Goal: Find specific page/section: Find specific page/section

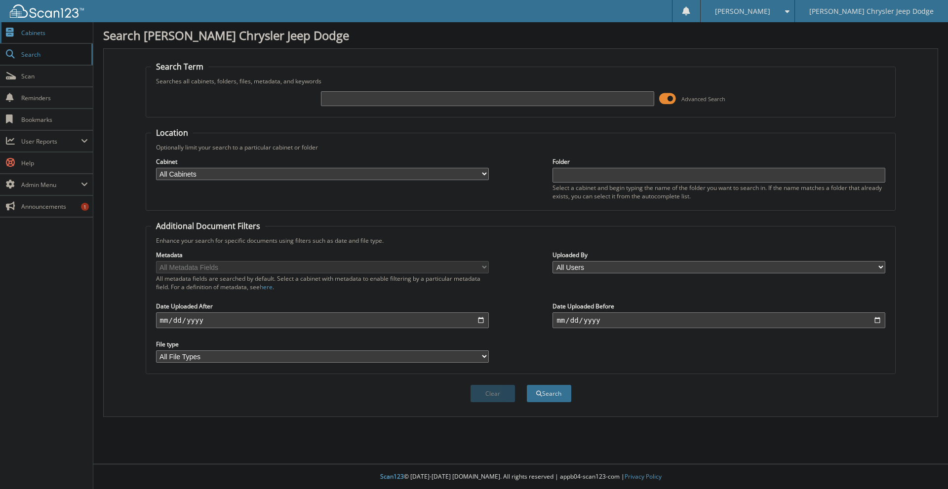
click at [70, 43] on link "Cabinets" at bounding box center [46, 32] width 93 height 21
type input "CHase"
click at [527, 385] on button "Search" at bounding box center [549, 393] width 44 height 17
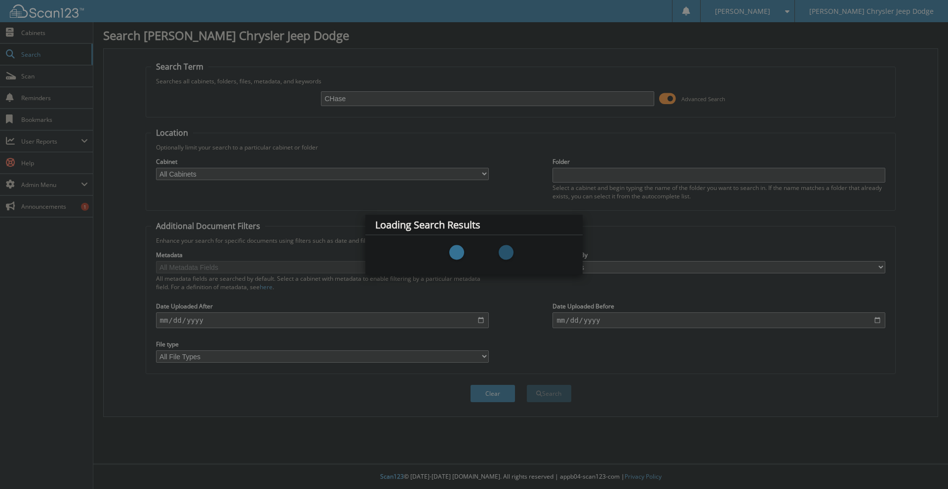
click at [501, 224] on div "Loading Search Results" at bounding box center [473, 225] width 217 height 20
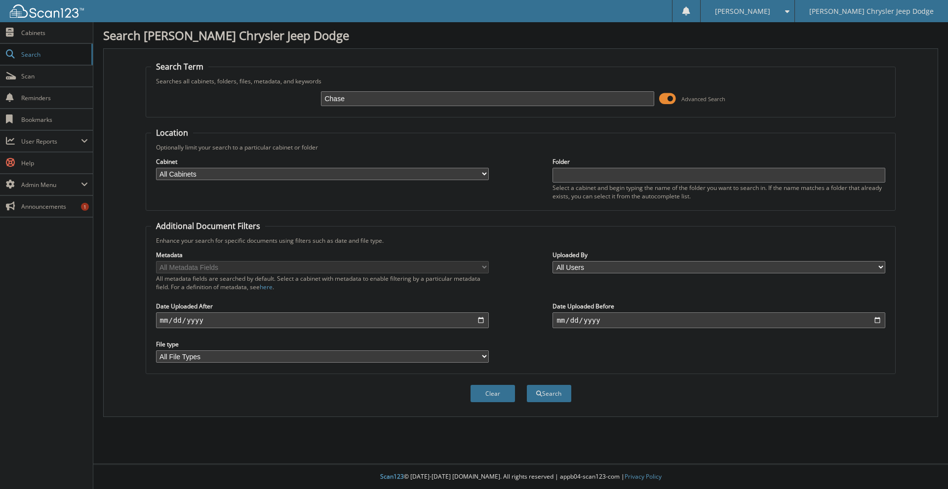
type input "Chase"
click at [527, 385] on button "Search" at bounding box center [549, 393] width 44 height 17
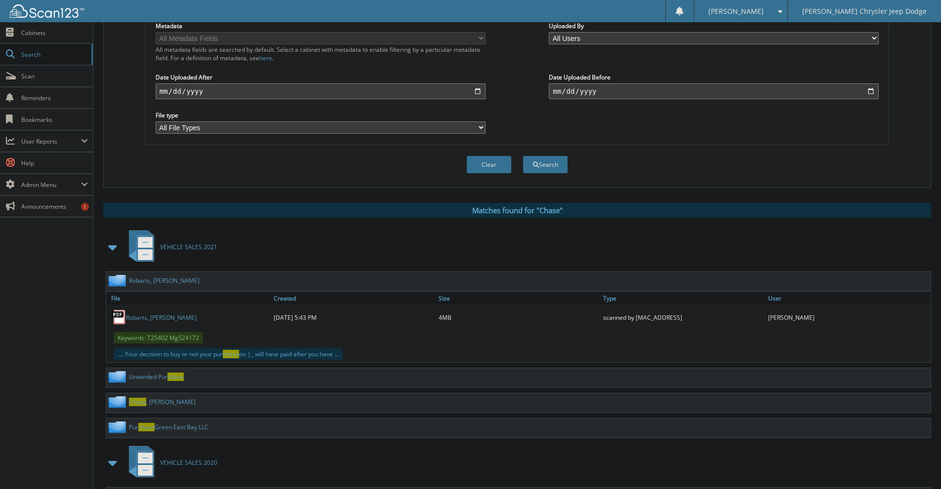
scroll to position [296, 0]
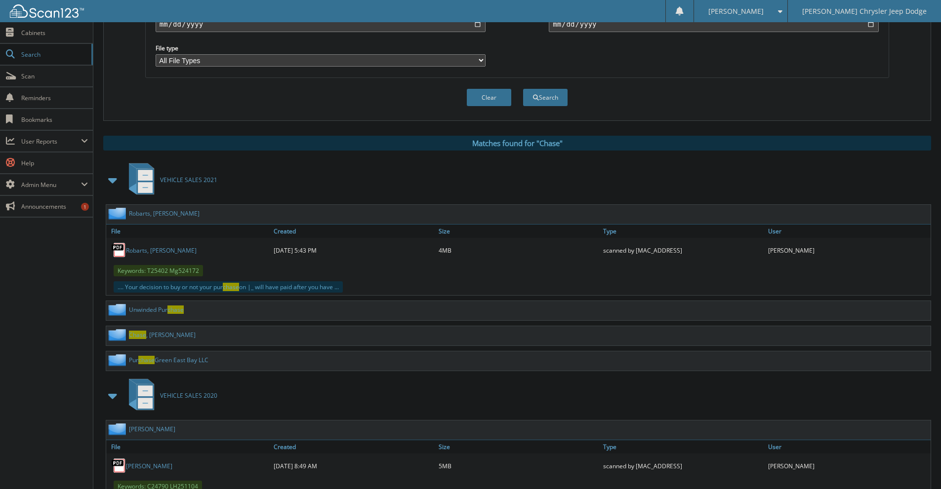
click at [107, 181] on span at bounding box center [113, 180] width 14 height 18
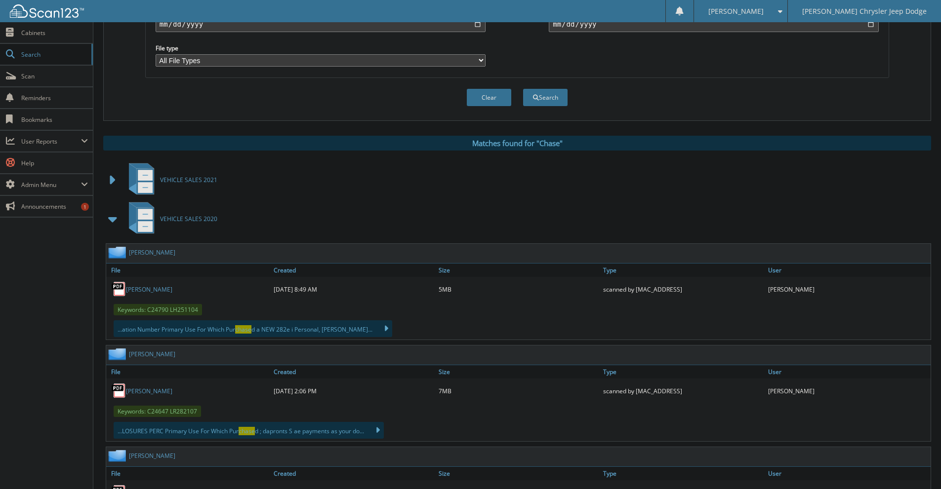
click at [108, 217] on span at bounding box center [113, 219] width 14 height 18
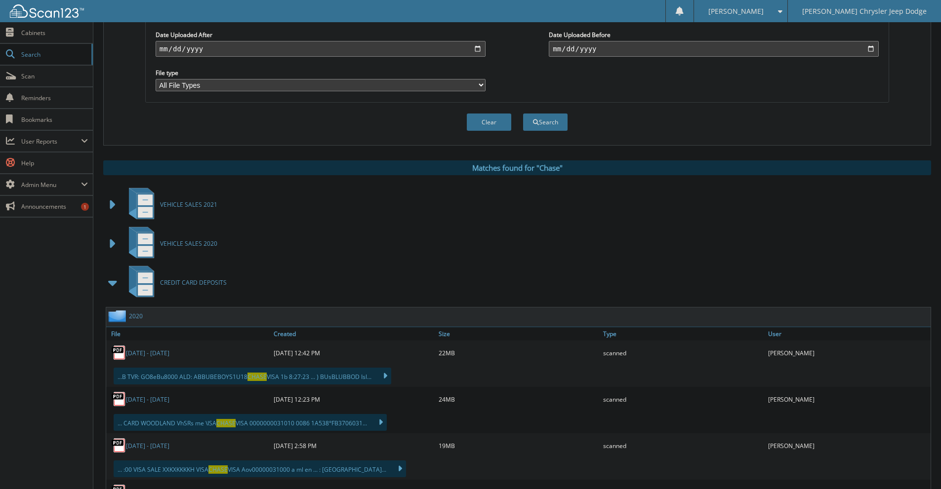
scroll to position [247, 0]
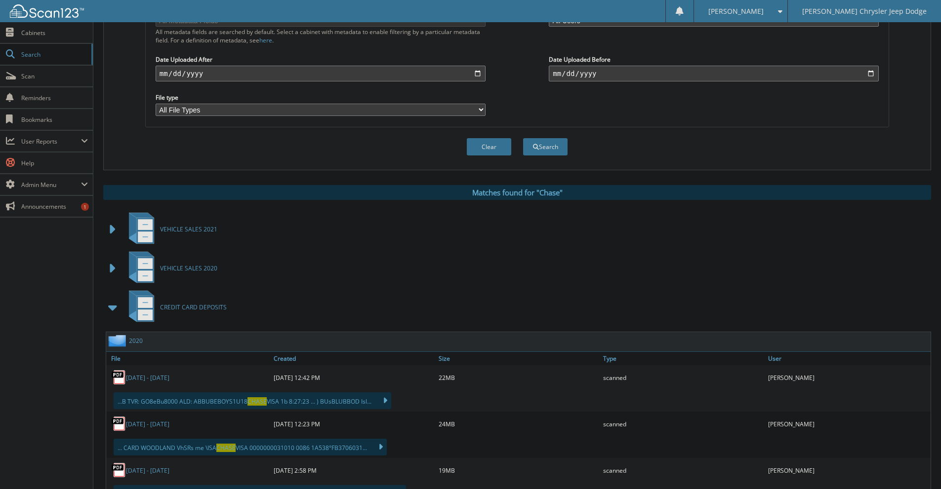
click at [111, 303] on span at bounding box center [113, 308] width 14 height 18
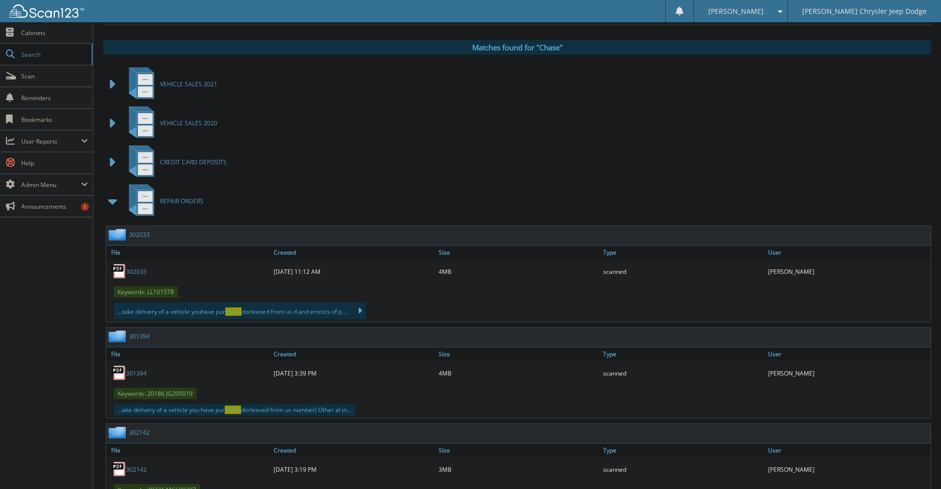
scroll to position [395, 0]
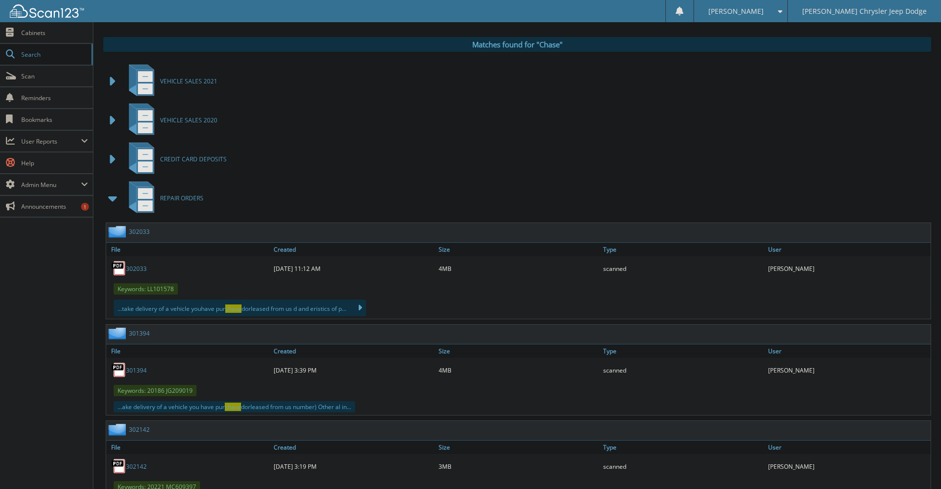
click at [108, 203] on span at bounding box center [113, 199] width 14 height 18
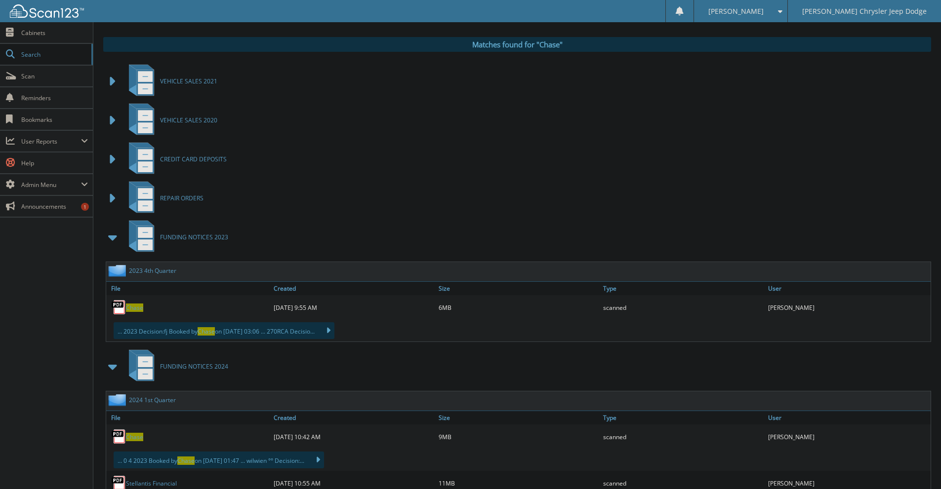
click at [117, 240] on span at bounding box center [113, 238] width 14 height 18
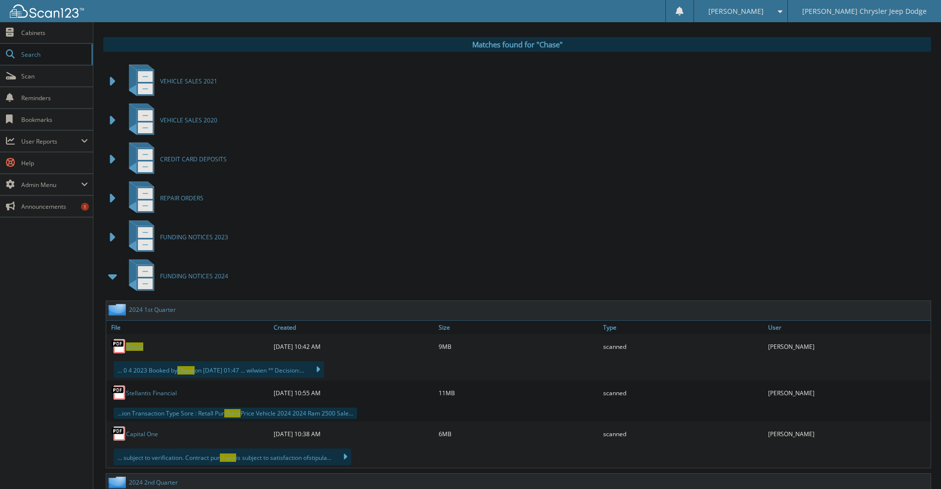
click at [117, 276] on span at bounding box center [113, 277] width 14 height 18
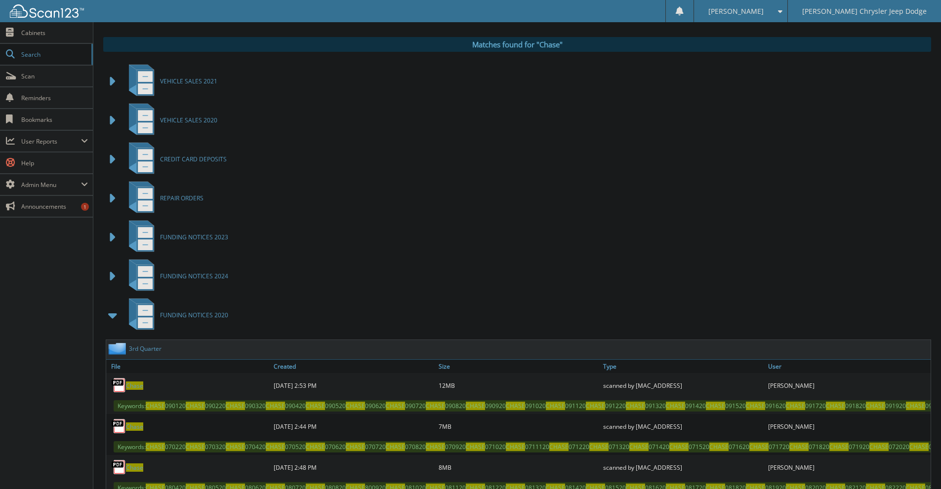
click at [113, 314] on span at bounding box center [113, 316] width 14 height 18
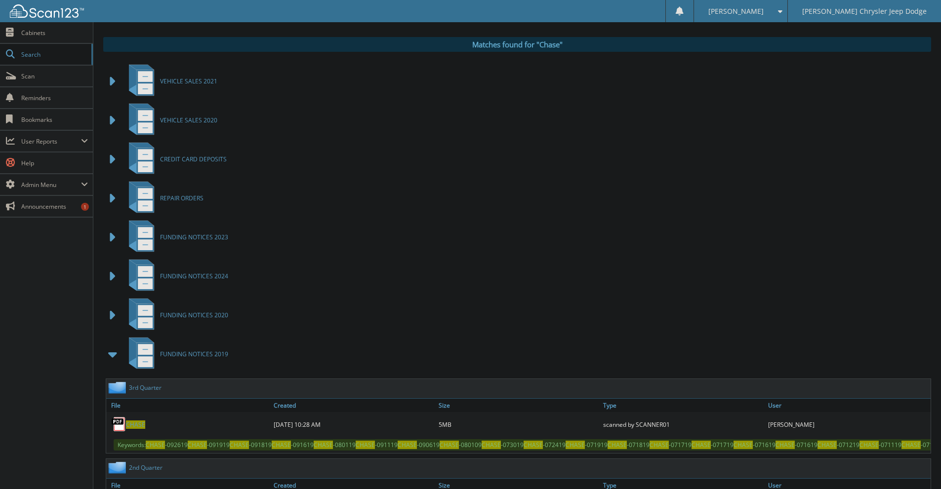
click at [112, 353] on span at bounding box center [113, 355] width 14 height 18
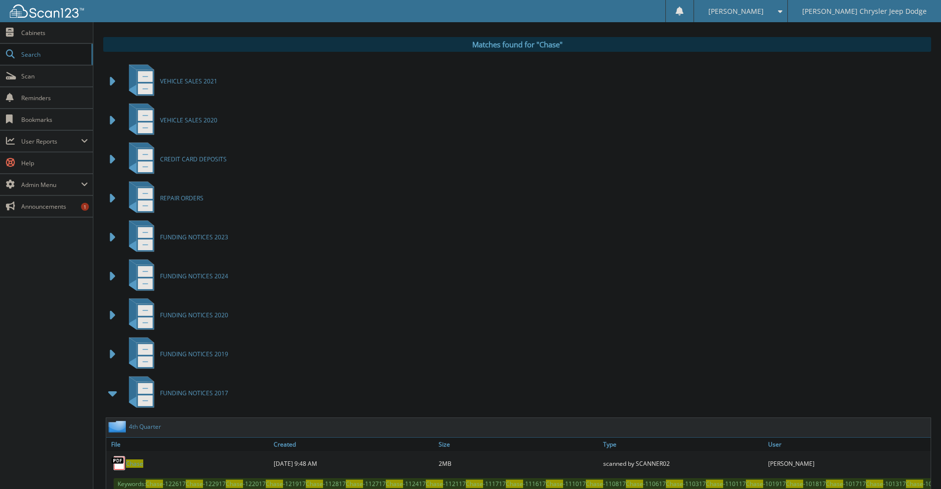
click at [115, 393] on span at bounding box center [113, 394] width 14 height 18
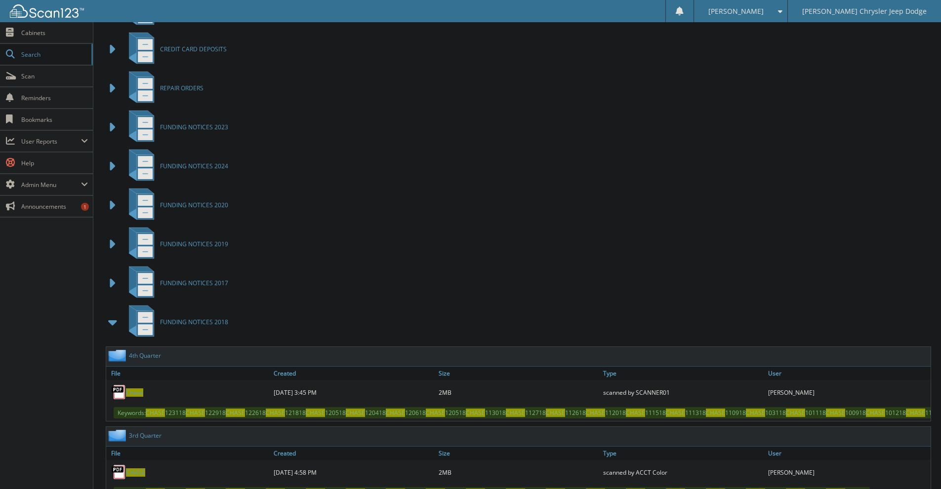
scroll to position [543, 0]
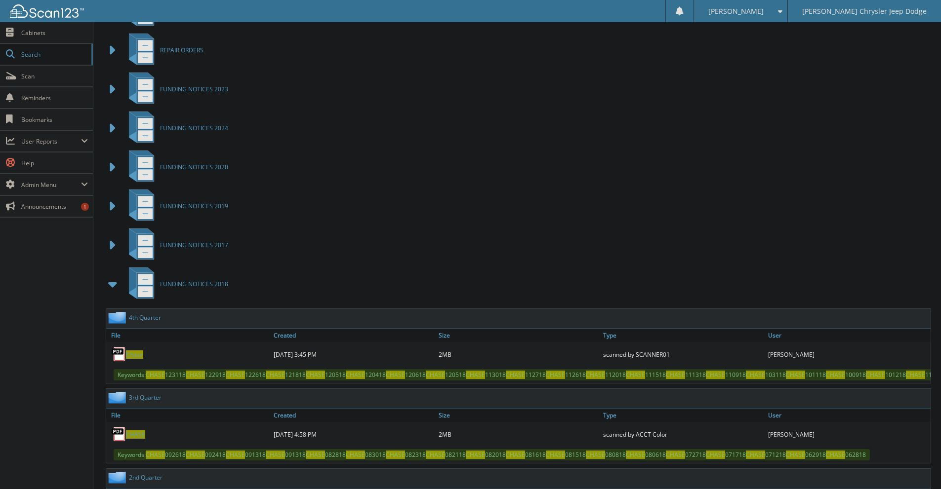
click at [114, 285] on span at bounding box center [113, 285] width 14 height 18
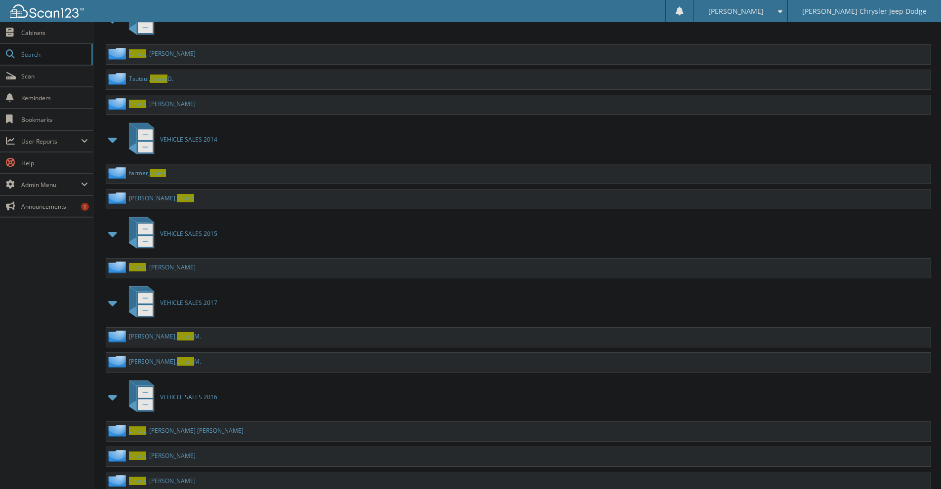
scroll to position [1526, 0]
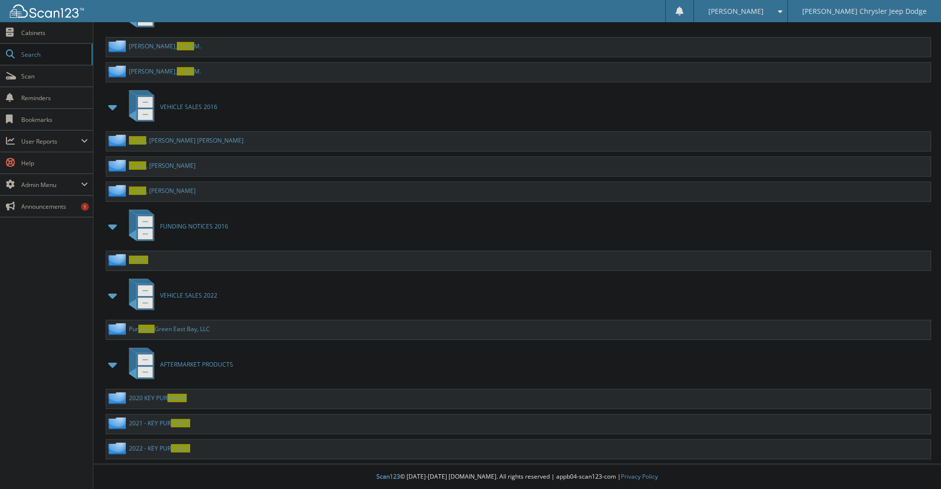
click at [113, 293] on span at bounding box center [113, 296] width 14 height 18
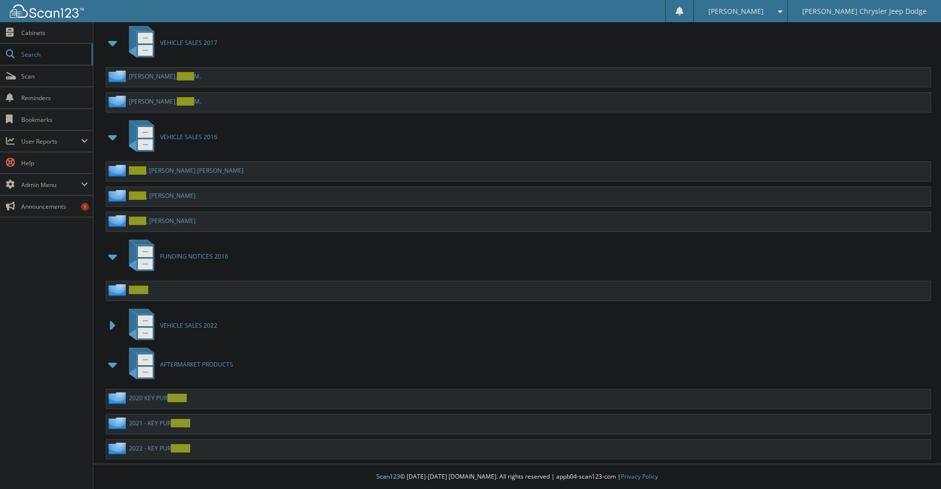
click at [112, 329] on span at bounding box center [113, 326] width 14 height 18
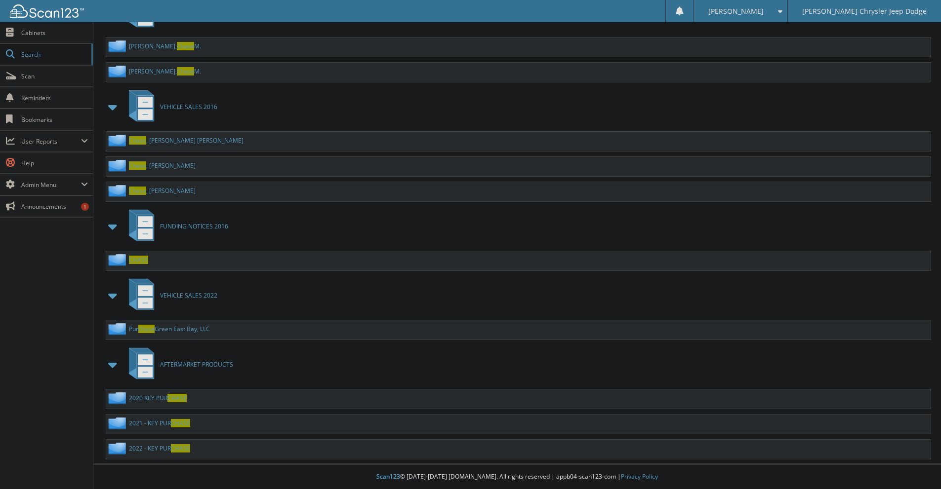
click at [110, 368] on span at bounding box center [113, 365] width 14 height 18
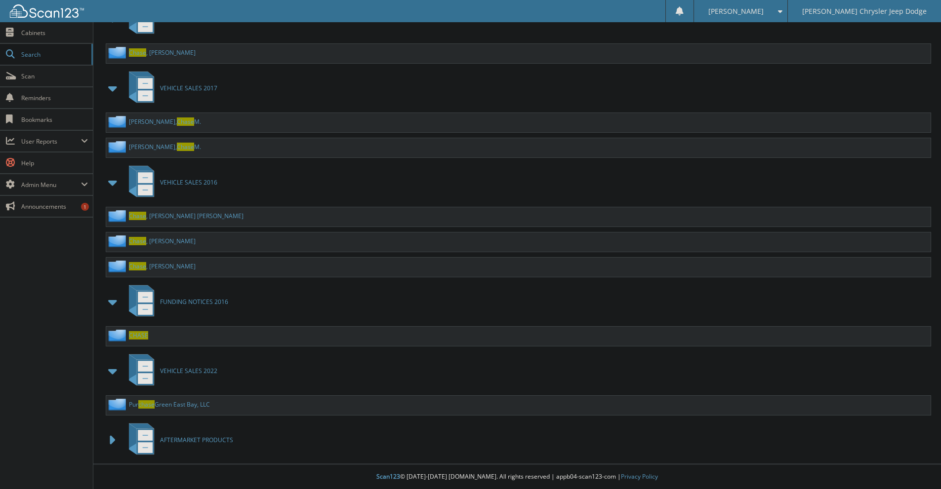
click at [111, 376] on span at bounding box center [113, 372] width 14 height 18
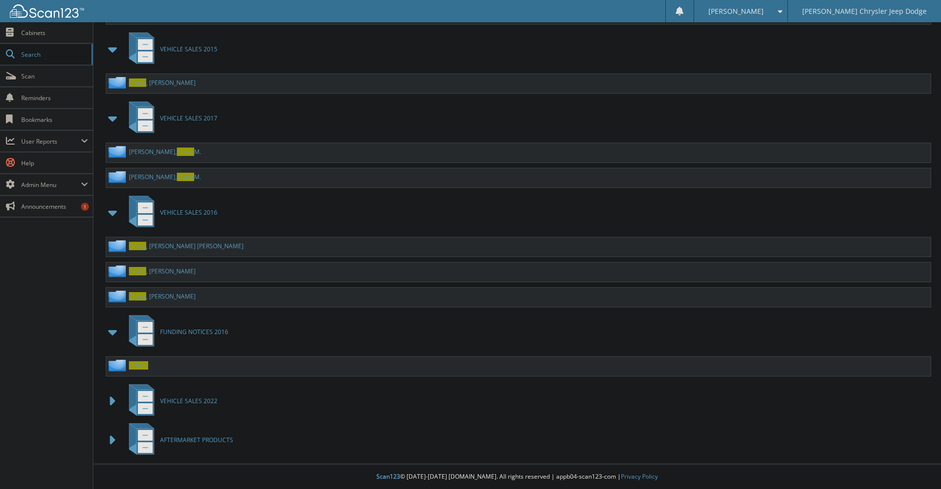
scroll to position [1420, 0]
click at [115, 334] on span at bounding box center [113, 332] width 14 height 18
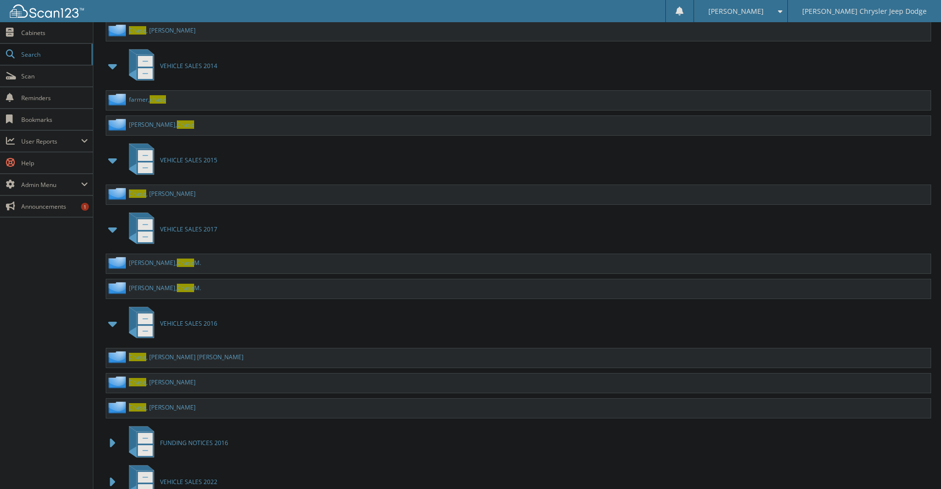
scroll to position [1291, 0]
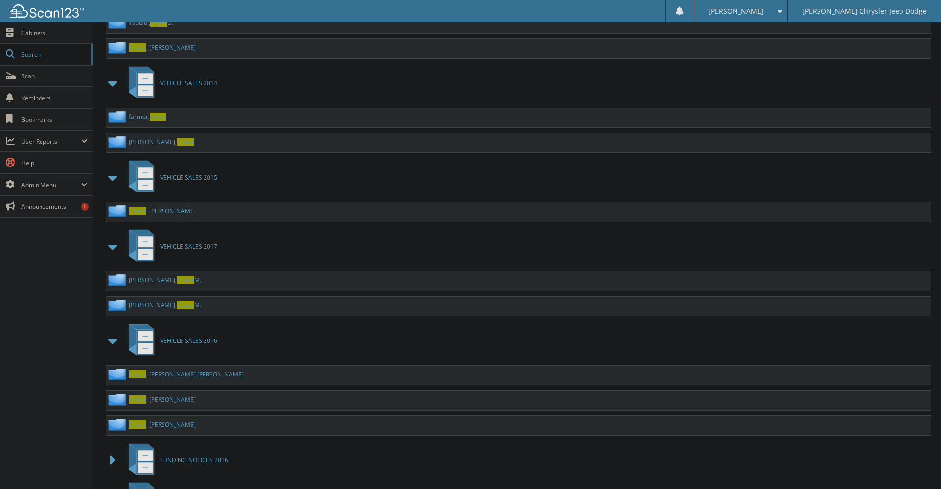
click at [109, 343] on span at bounding box center [113, 341] width 14 height 18
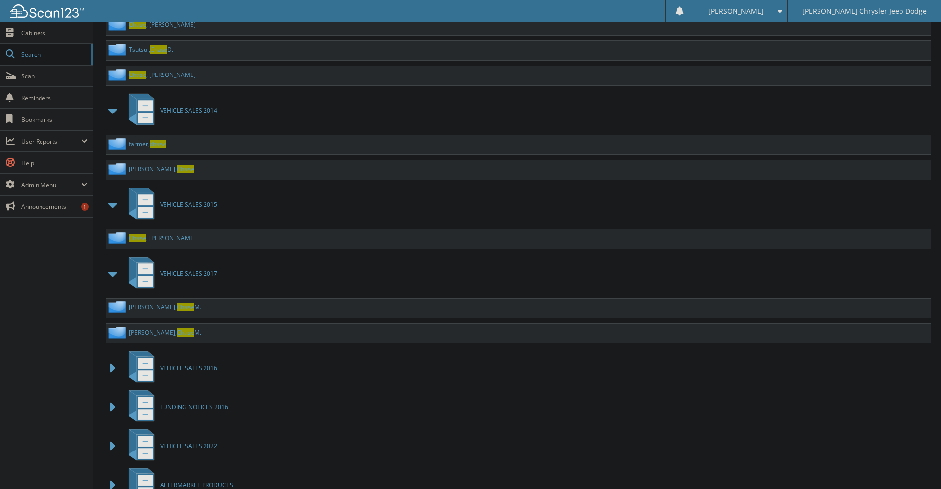
scroll to position [1242, 0]
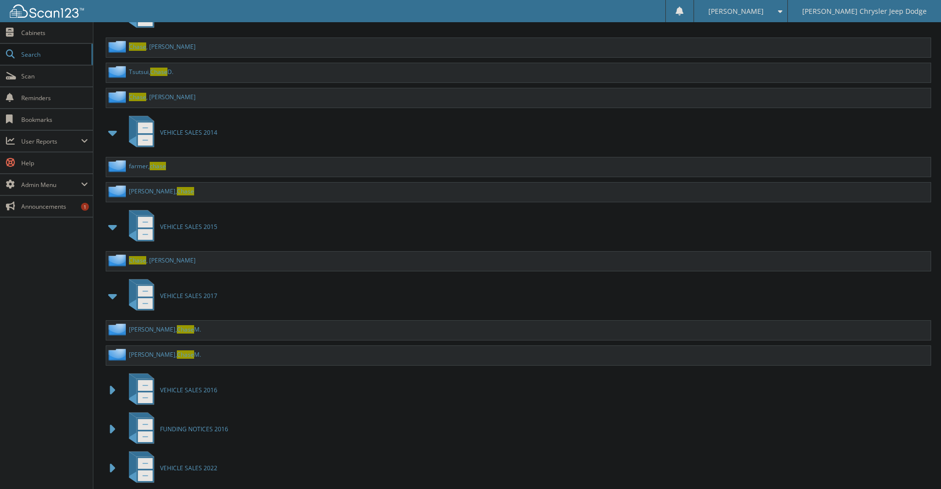
click at [112, 303] on span at bounding box center [113, 296] width 14 height 18
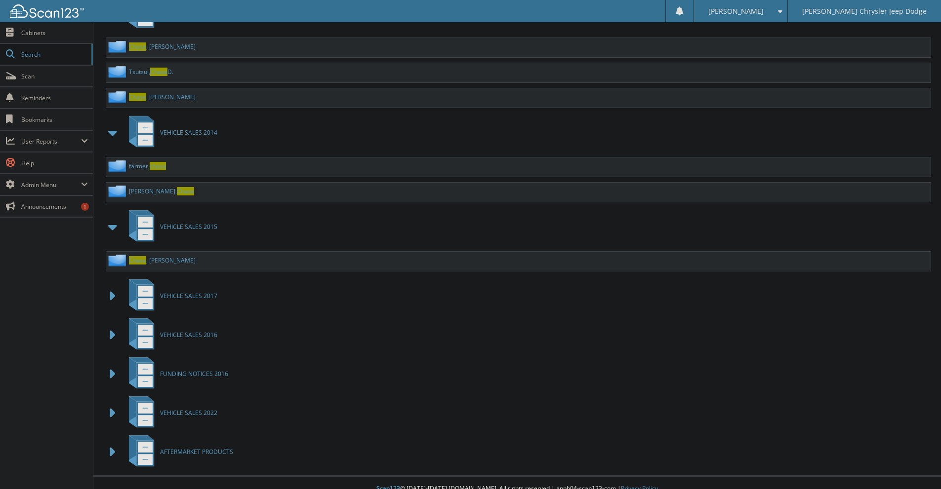
click at [114, 230] on span at bounding box center [113, 227] width 14 height 18
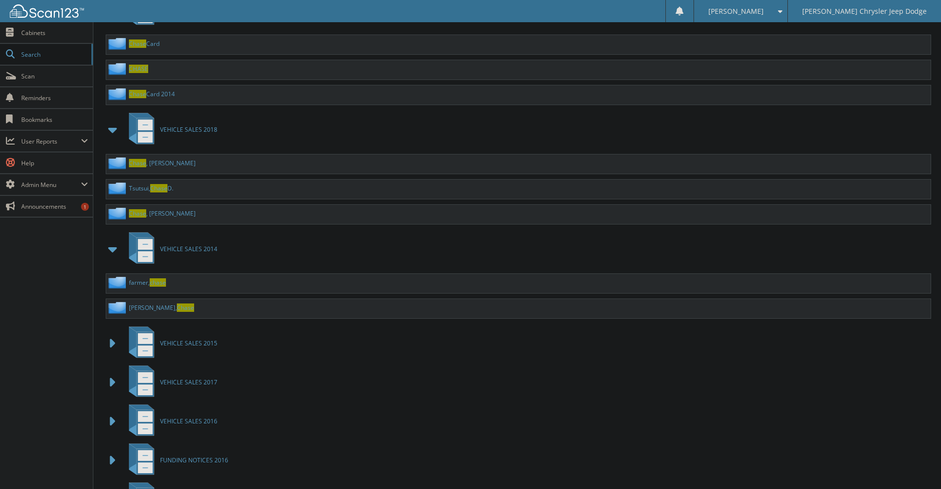
click at [114, 252] on span at bounding box center [113, 250] width 14 height 18
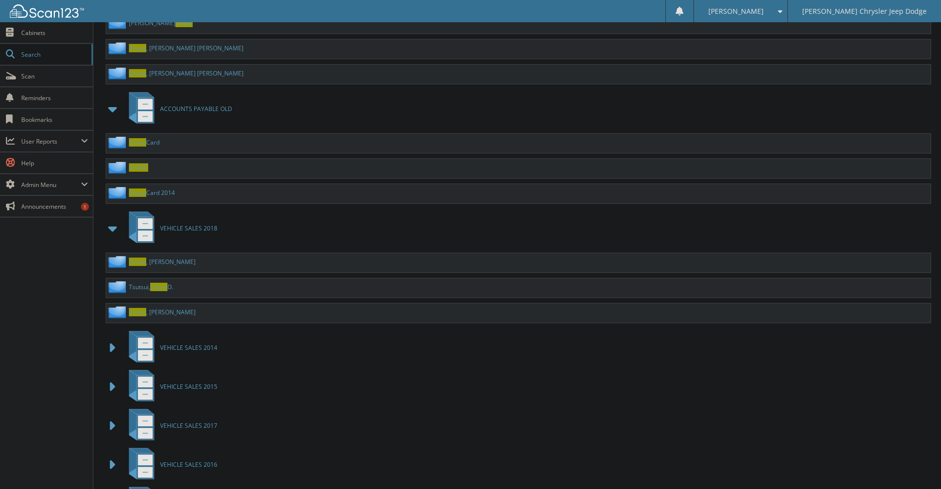
click at [114, 229] on span at bounding box center [113, 229] width 14 height 18
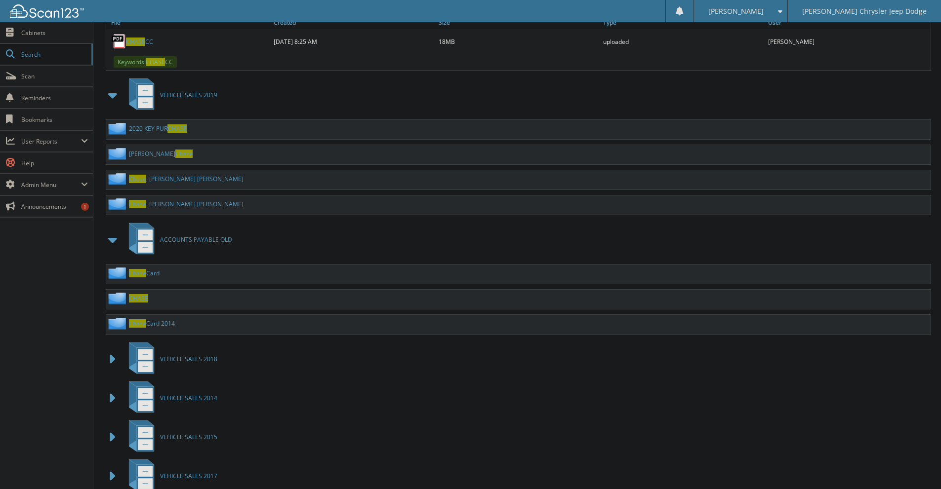
scroll to position [878, 0]
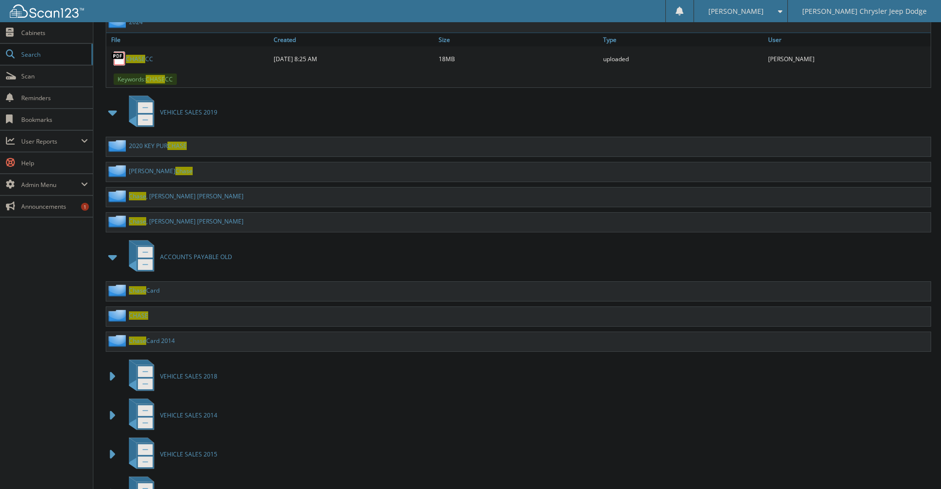
click at [173, 293] on div "Chase Card" at bounding box center [518, 291] width 824 height 19
click at [149, 288] on link "Chase Card" at bounding box center [144, 290] width 31 height 8
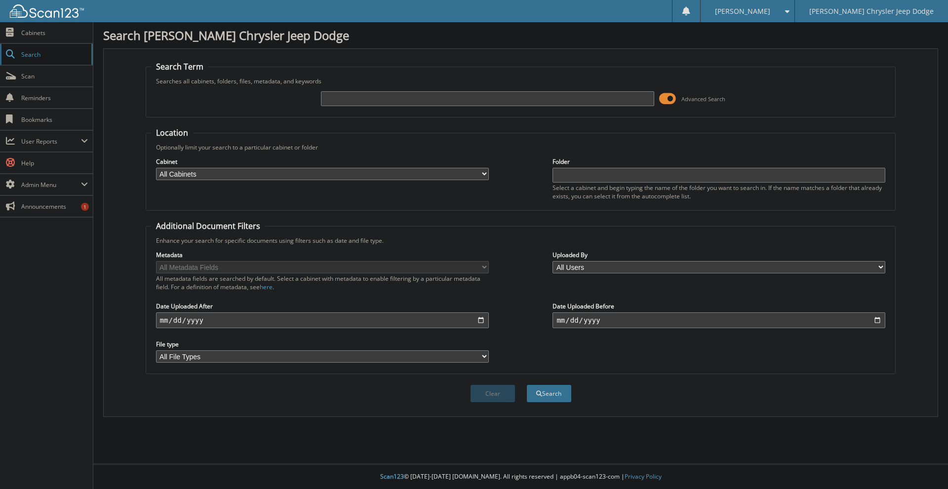
click at [44, 57] on span "Search" at bounding box center [53, 54] width 65 height 8
click at [47, 26] on link "Cabinets" at bounding box center [46, 32] width 93 height 21
type input "chase cc"
click at [527, 385] on button "Search" at bounding box center [549, 393] width 44 height 17
